Goal: Task Accomplishment & Management: Manage account settings

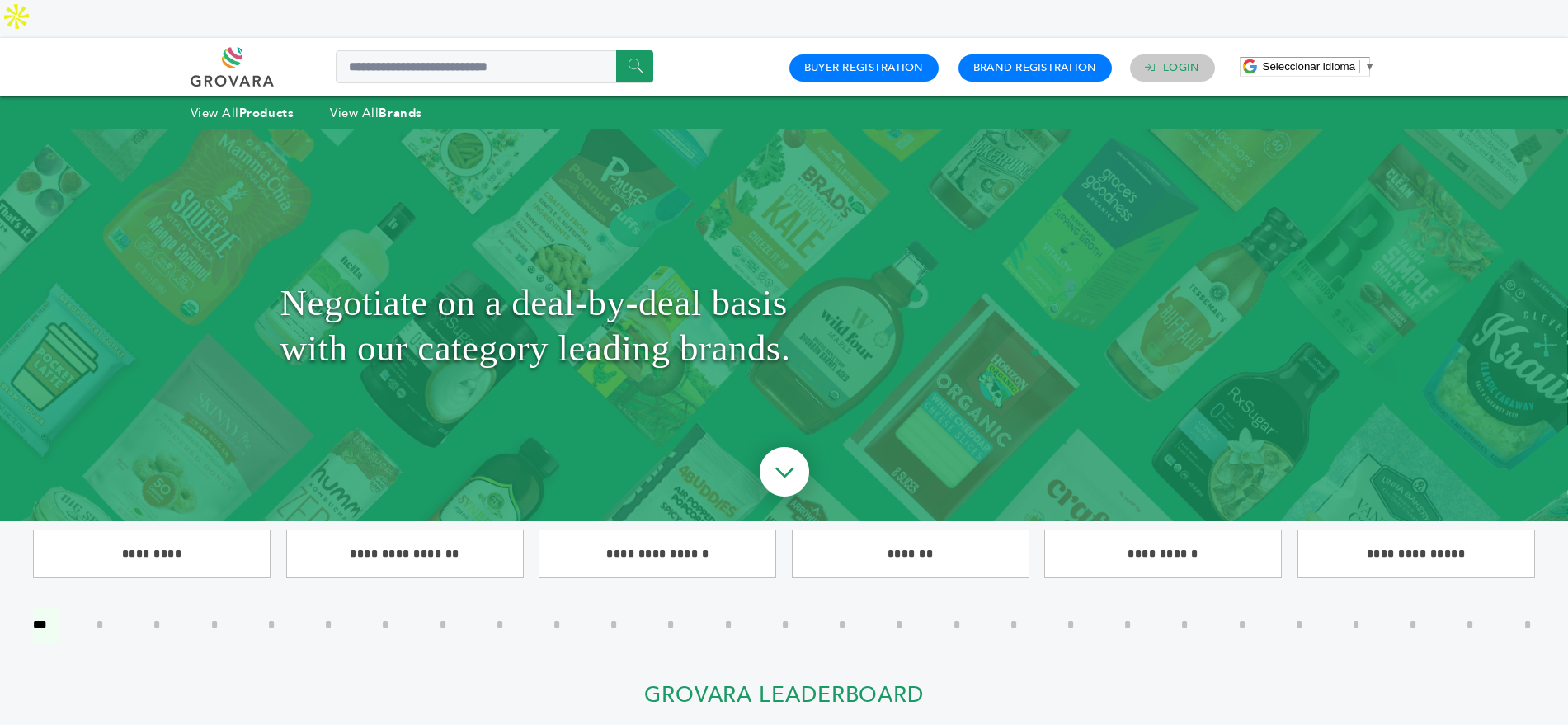
click at [1201, 55] on h4 "Login" at bounding box center [1172, 68] width 85 height 27
click at [1172, 60] on link "Login" at bounding box center [1180, 67] width 36 height 15
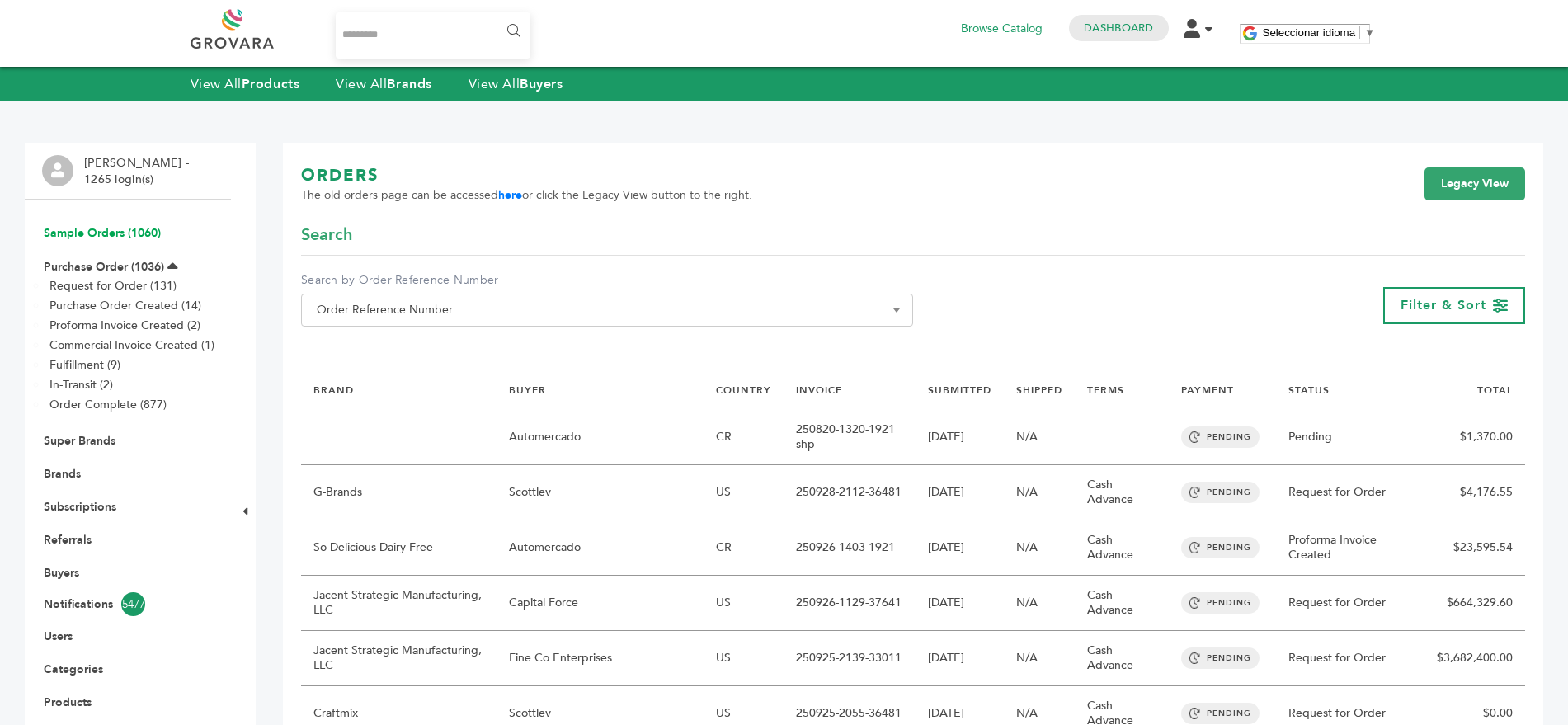
click at [85, 234] on link "Sample Orders (1060)" at bounding box center [102, 233] width 117 height 16
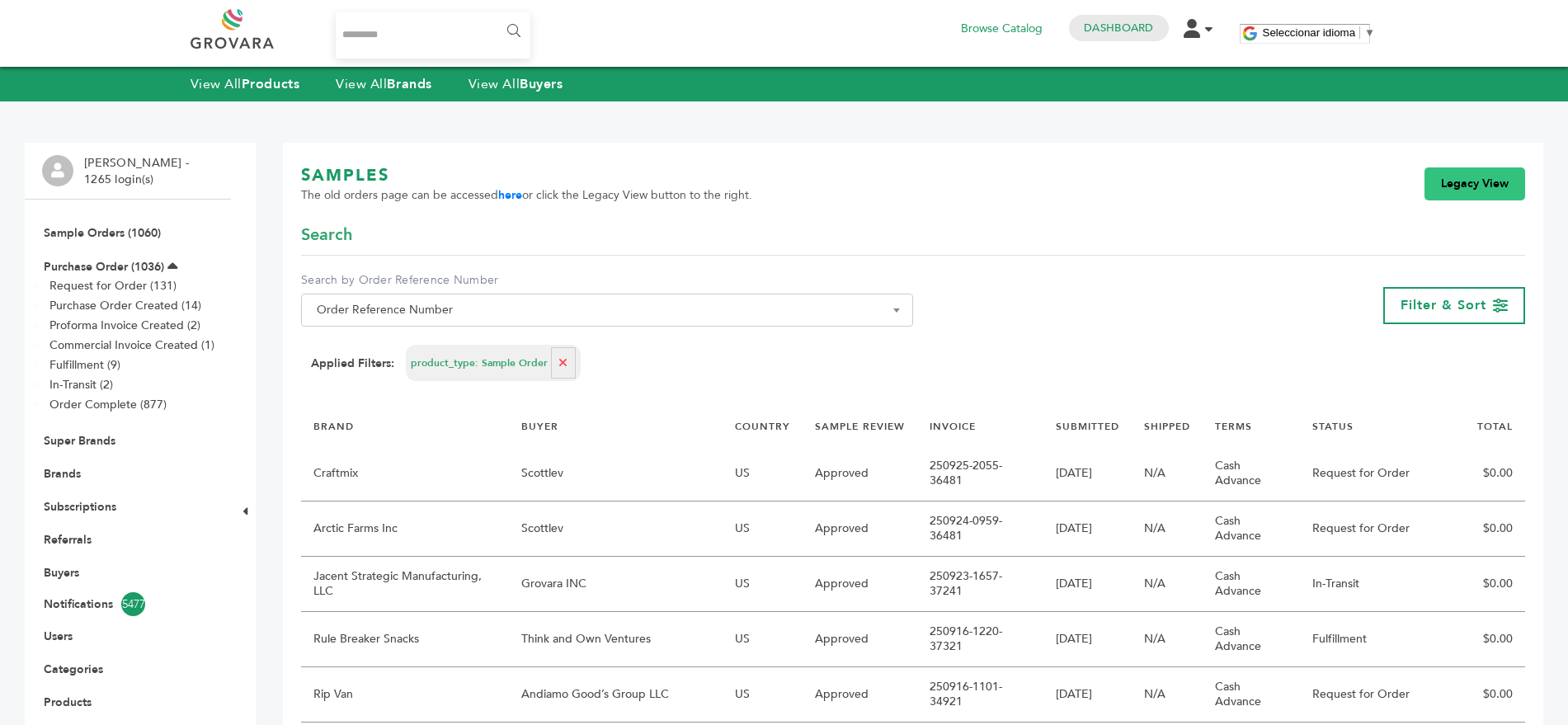
click at [1434, 178] on link "Legacy View" at bounding box center [1475, 183] width 101 height 33
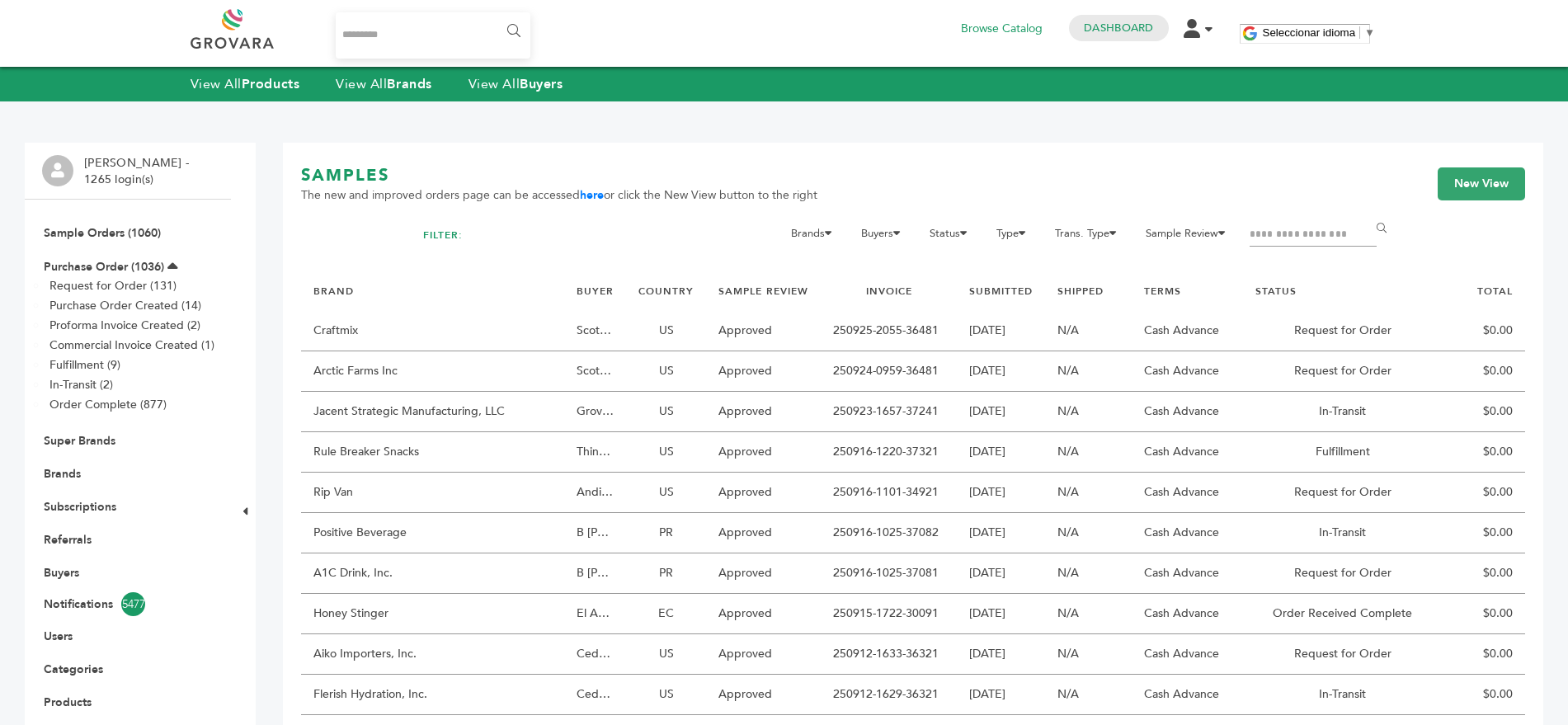
click at [1287, 225] on input "Filter by keywords" at bounding box center [1313, 235] width 127 height 23
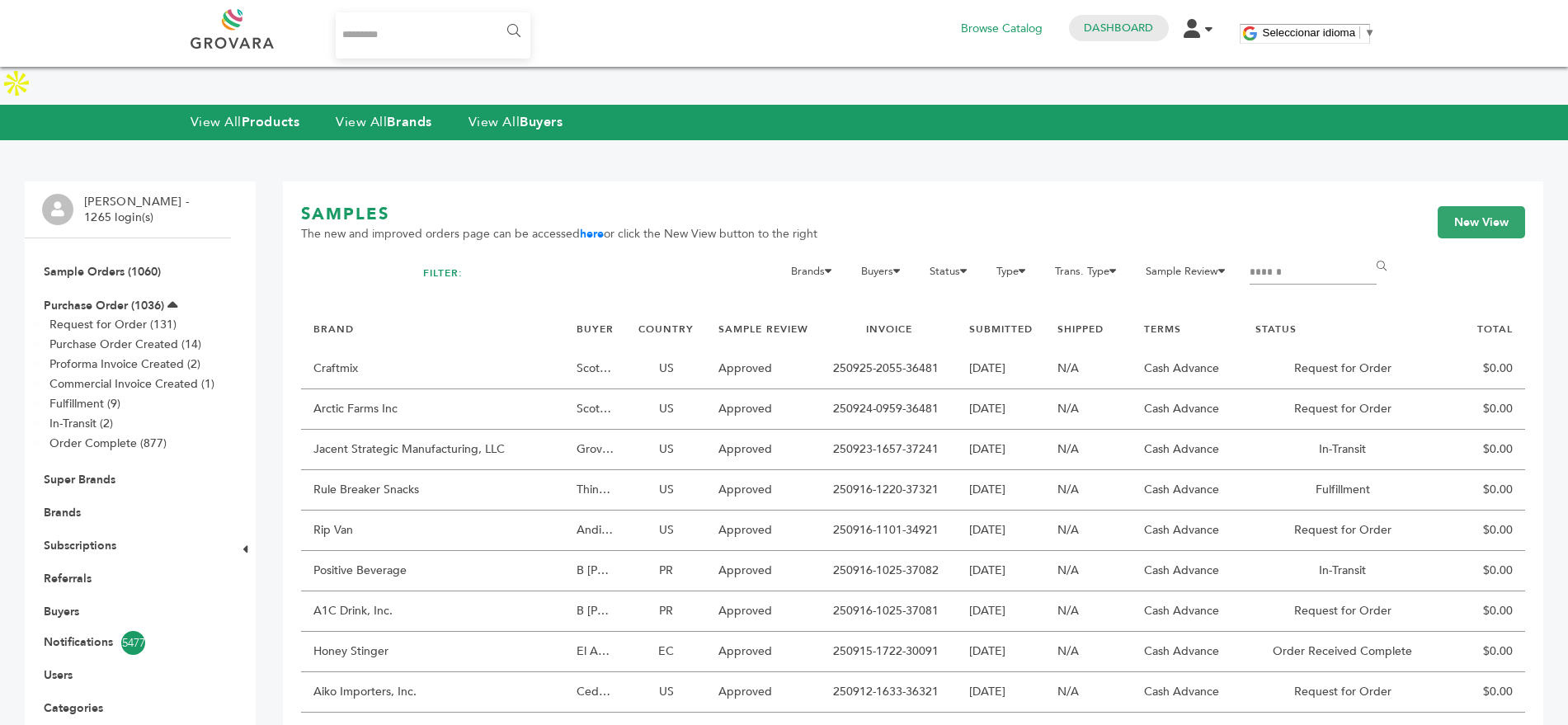
type input "******"
click at [1366, 251] on input "******" at bounding box center [1385, 266] width 37 height 33
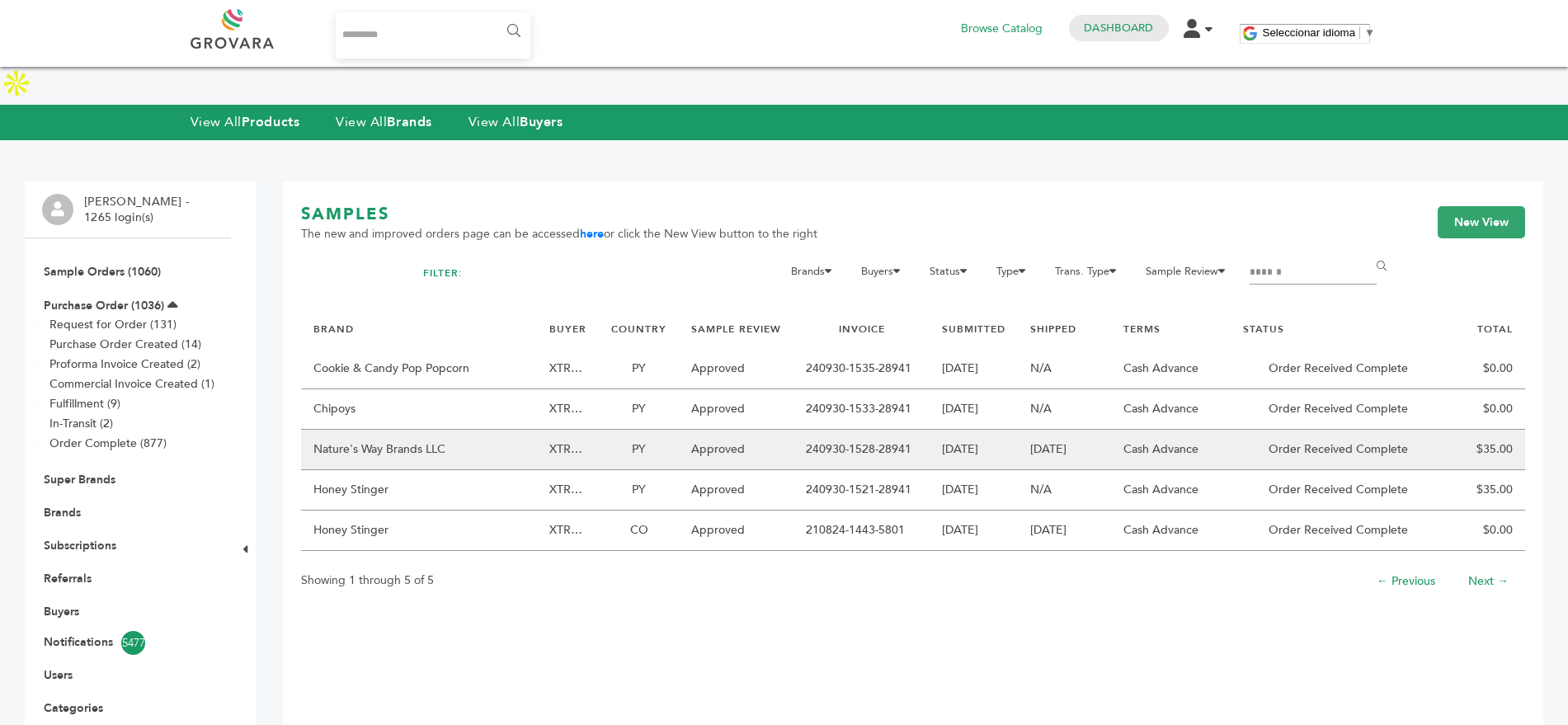
click at [413, 430] on td "Nature's Way Brands LLC" at bounding box center [419, 451] width 236 height 41
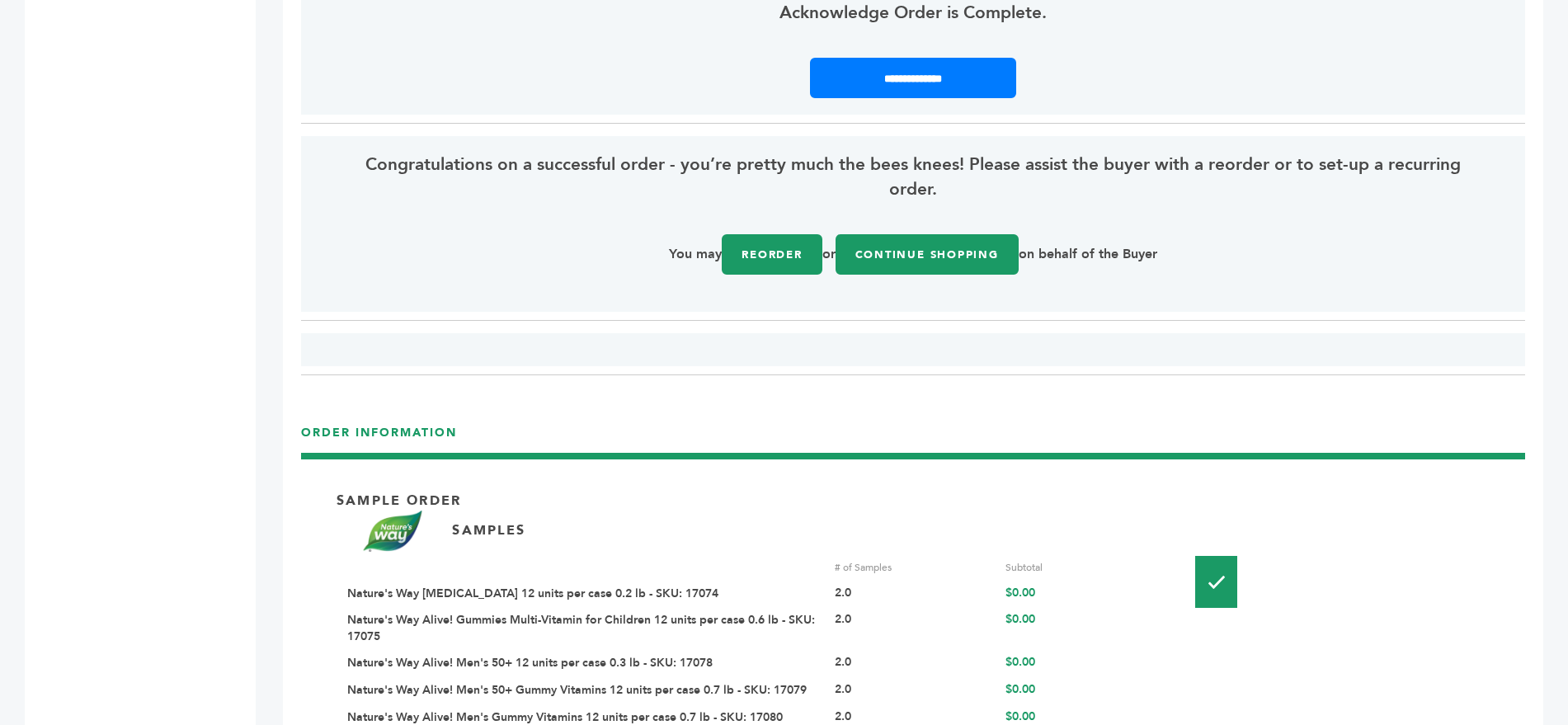
scroll to position [2390, 0]
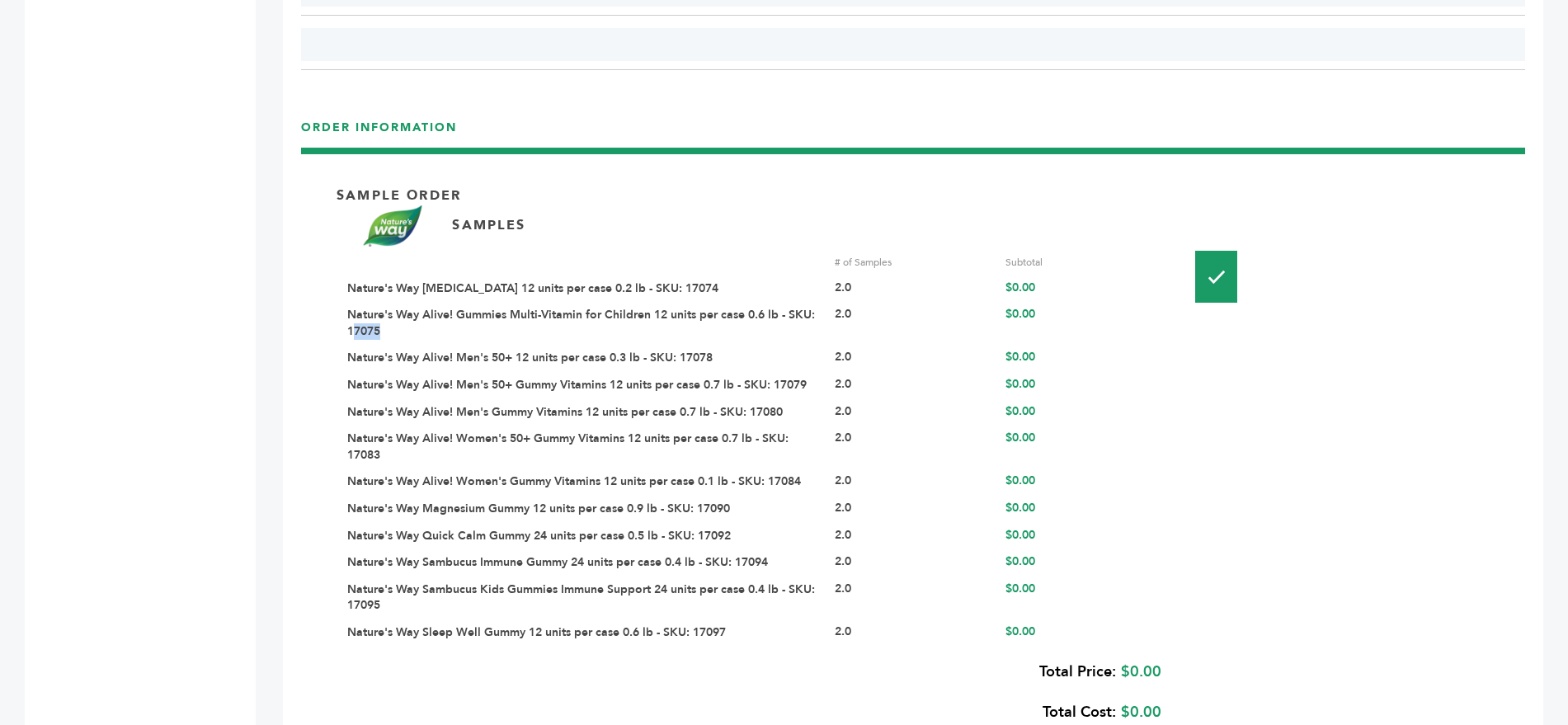
drag, startPoint x: 382, startPoint y: 297, endPoint x: 351, endPoint y: 293, distance: 31.3
click at [351, 307] on div "Nature's Way Alive! Gummies Multi-Vitamin for Children 12 units per case 0.6 lb…" at bounding box center [584, 323] width 475 height 32
copy link "17075"
drag, startPoint x: 785, startPoint y: 526, endPoint x: 739, endPoint y: 530, distance: 46.2
click at [739, 554] on div "Nature's Way Sambucus Immune Gummy 24 units per case 0.4 lb - SKU: 17094" at bounding box center [584, 562] width 475 height 17
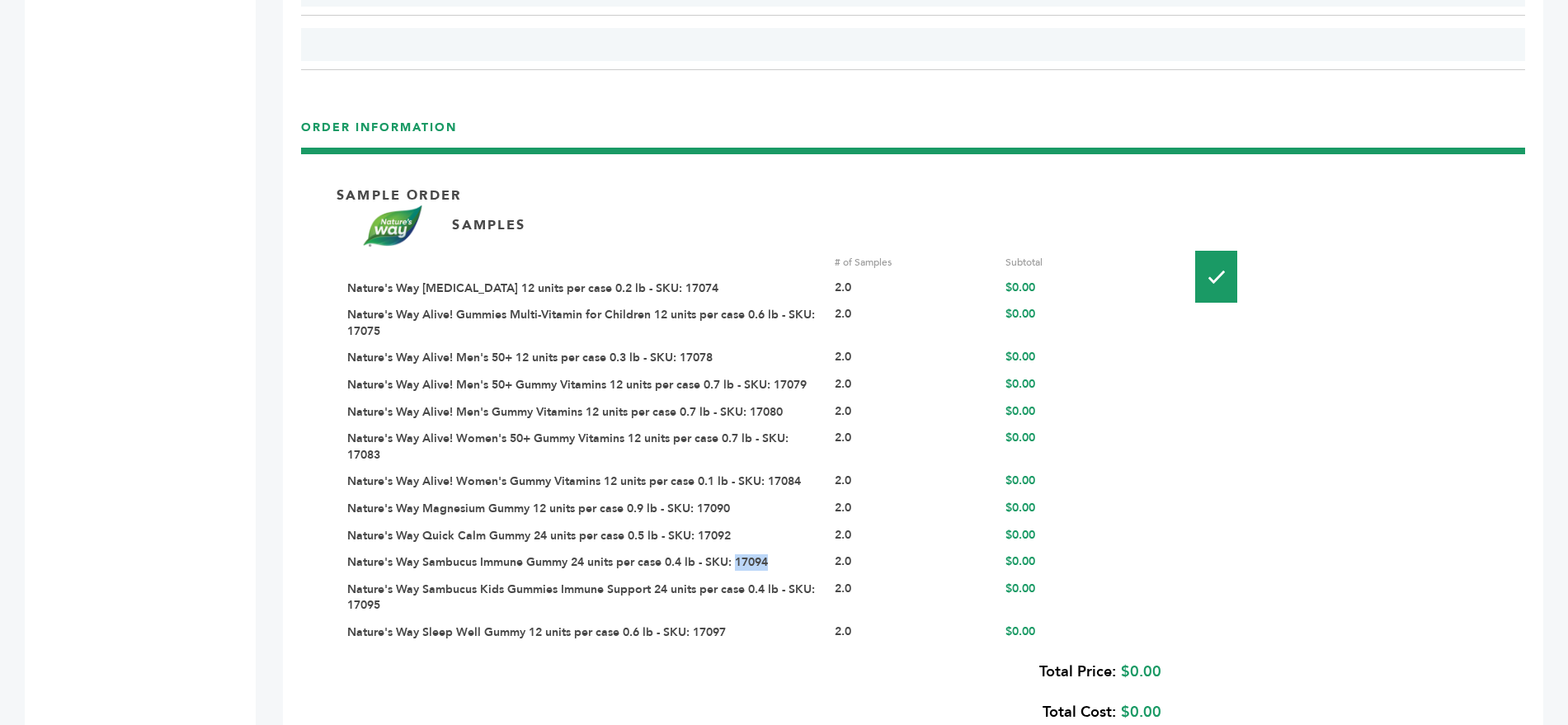
copy link "17094"
